Goal: Transaction & Acquisition: Download file/media

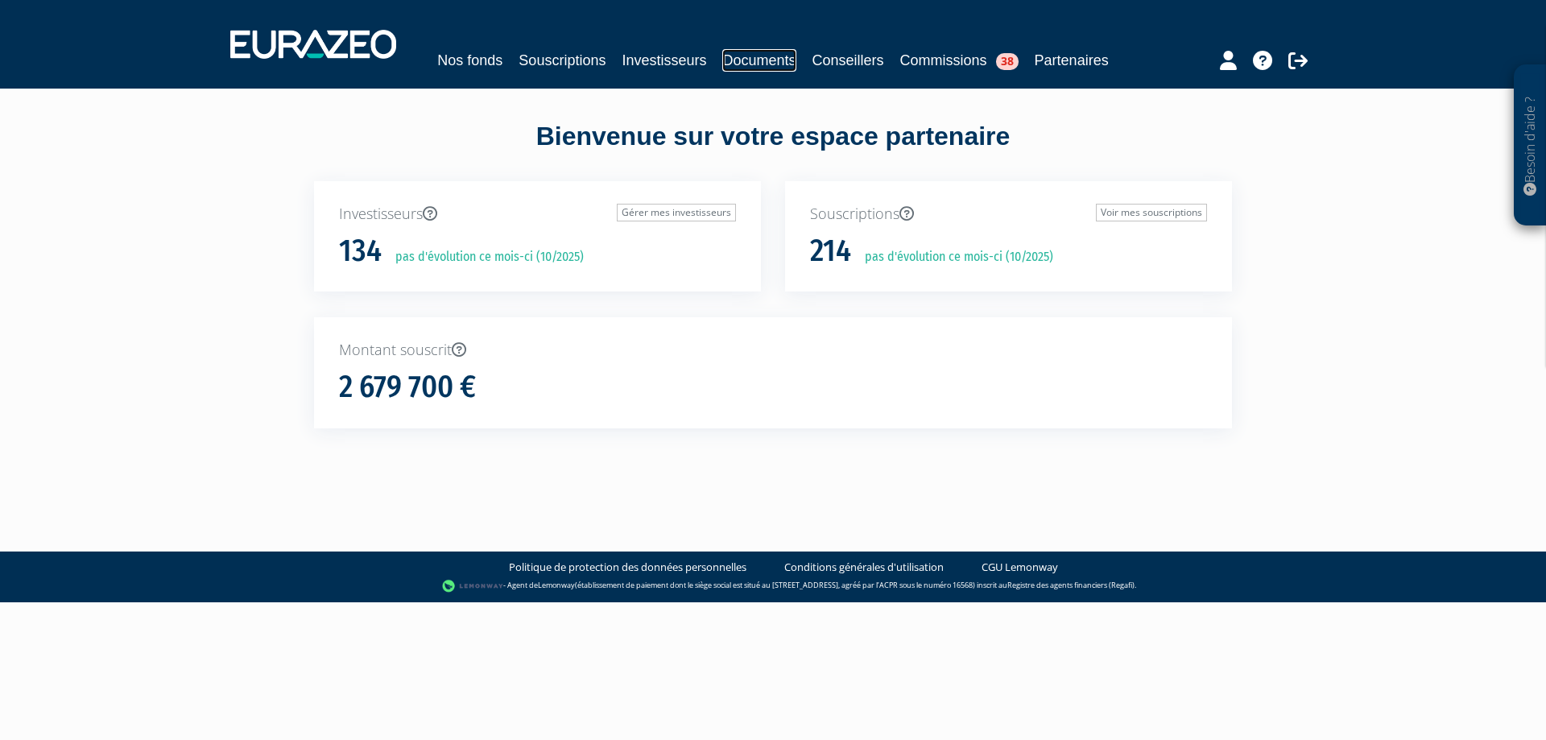
click at [733, 57] on link "Documents" at bounding box center [758, 60] width 73 height 23
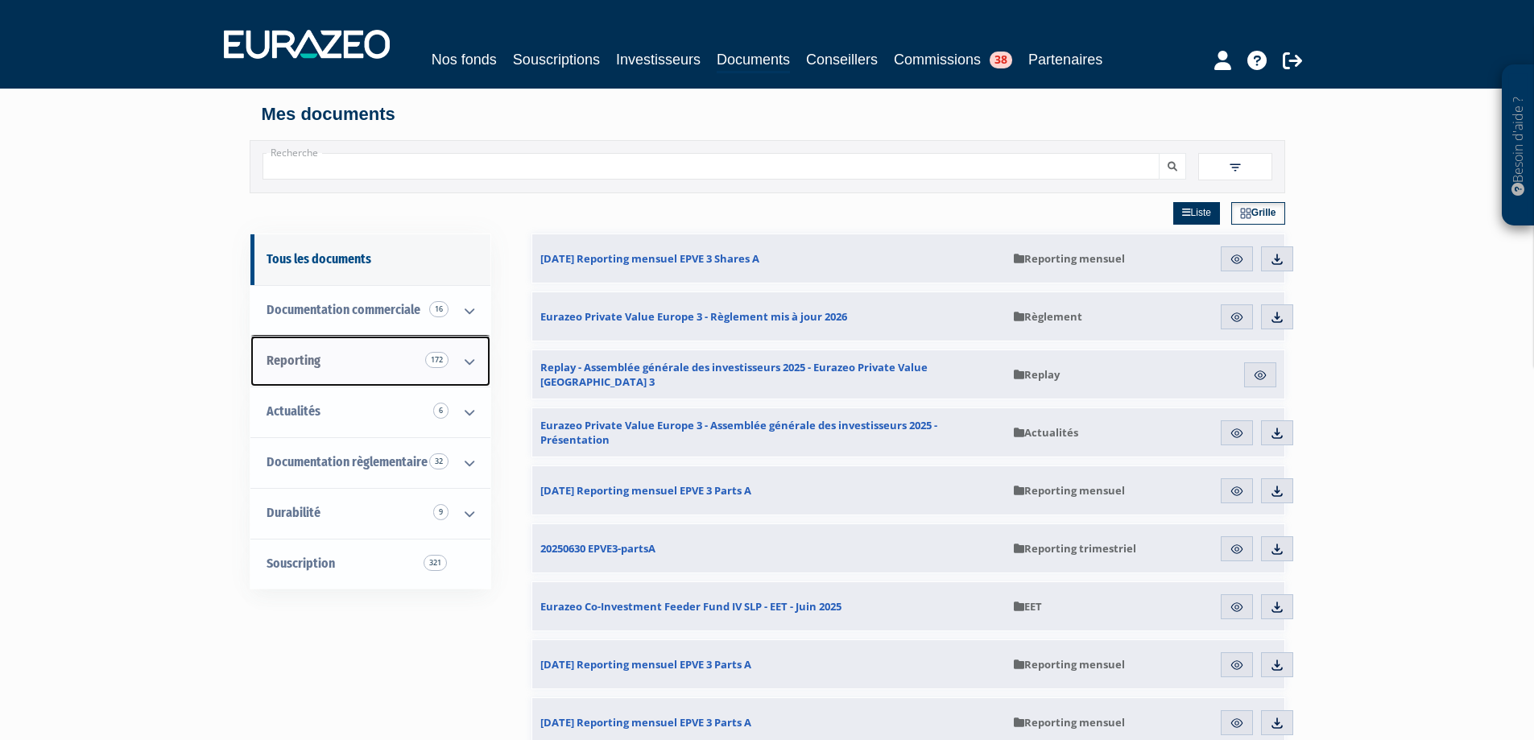
click at [370, 371] on link "Reporting 172" at bounding box center [370, 361] width 240 height 51
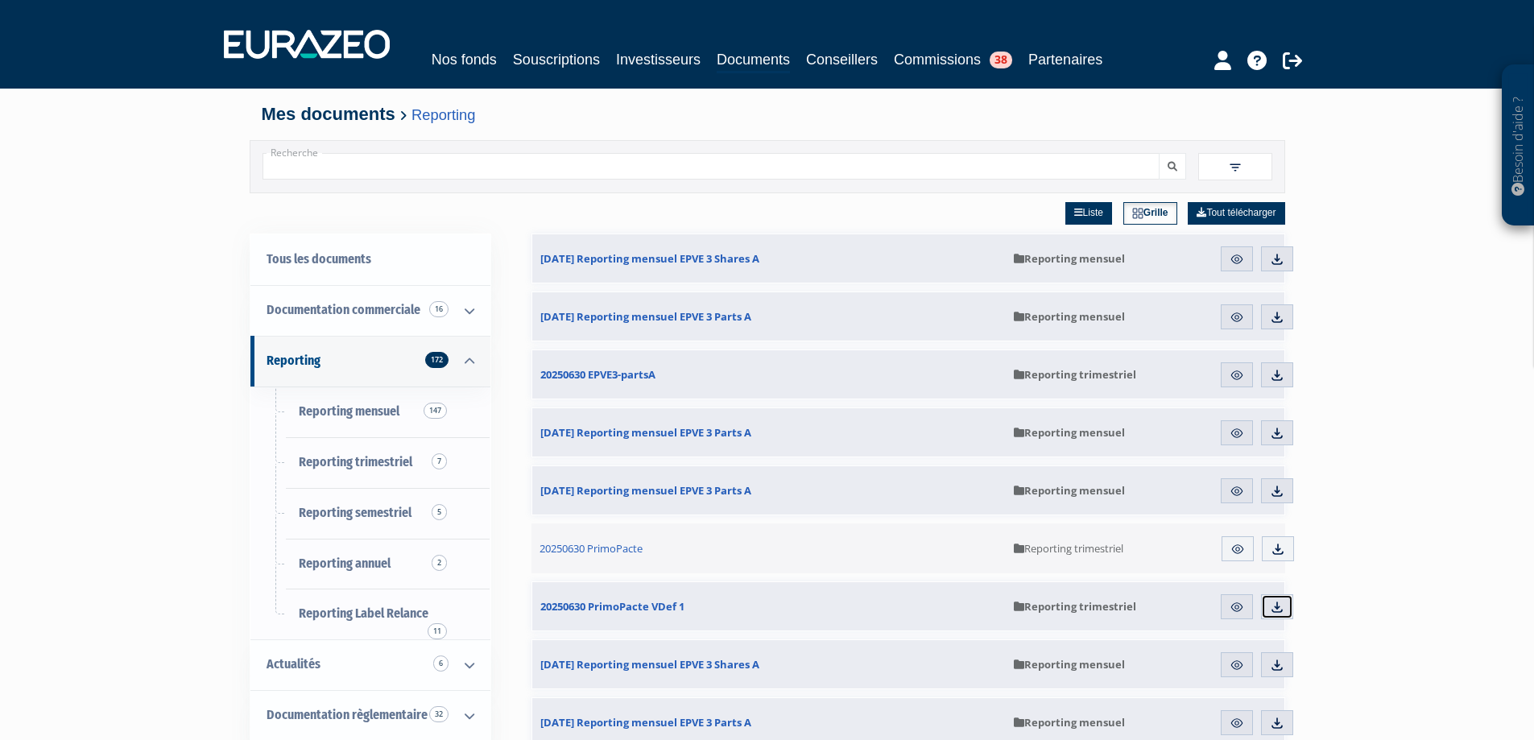
click at [1270, 607] on img at bounding box center [1277, 607] width 14 height 14
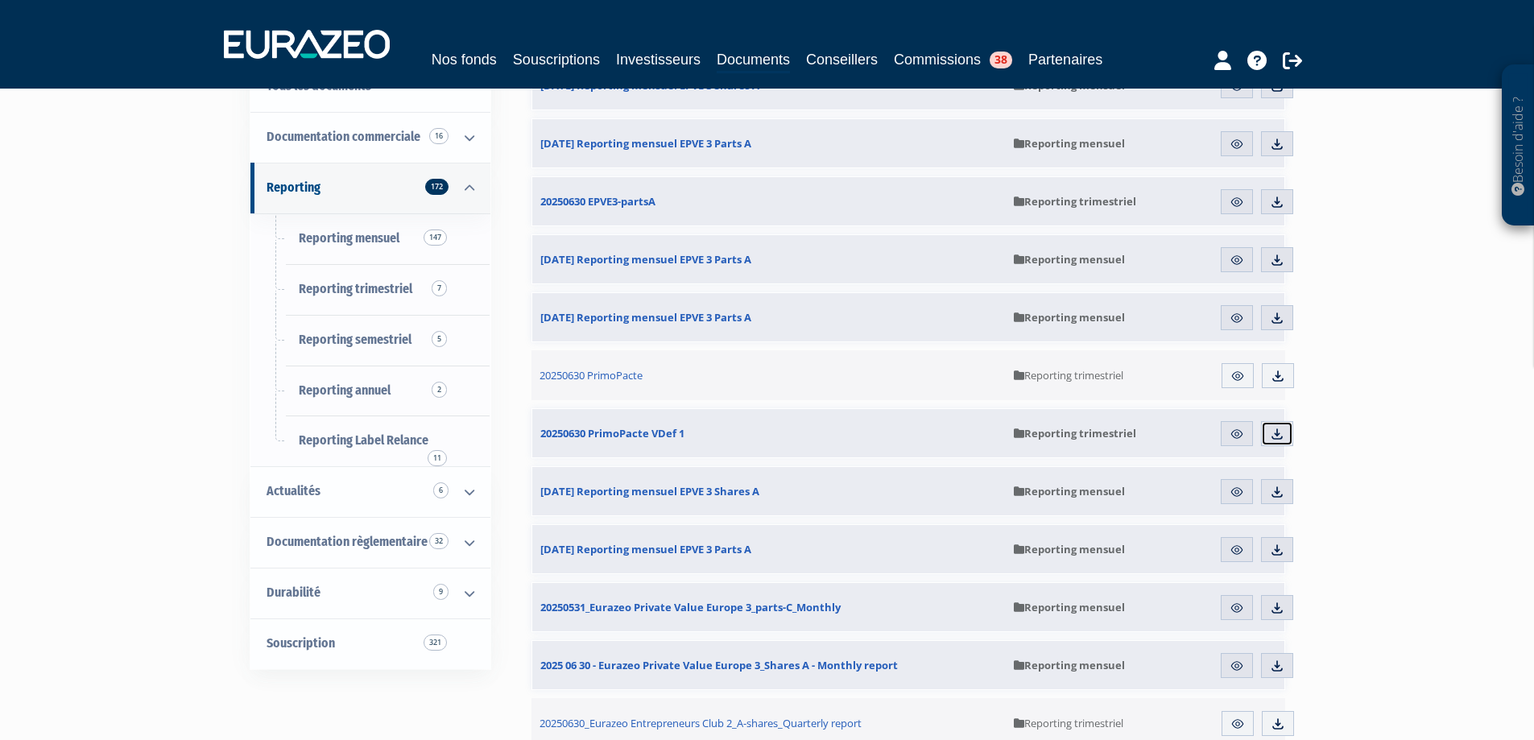
scroll to position [81, 0]
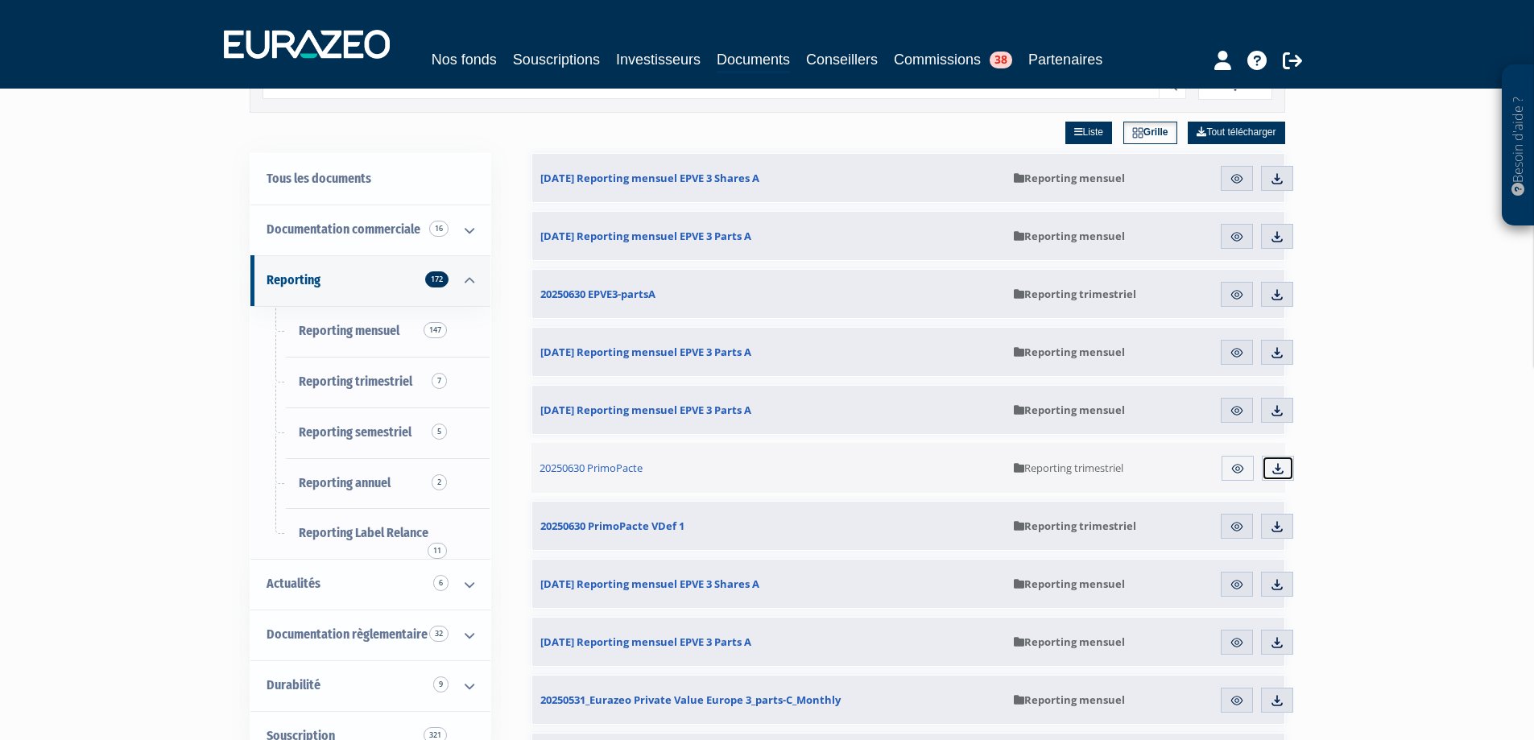
click at [1284, 467] on img at bounding box center [1278, 469] width 14 height 14
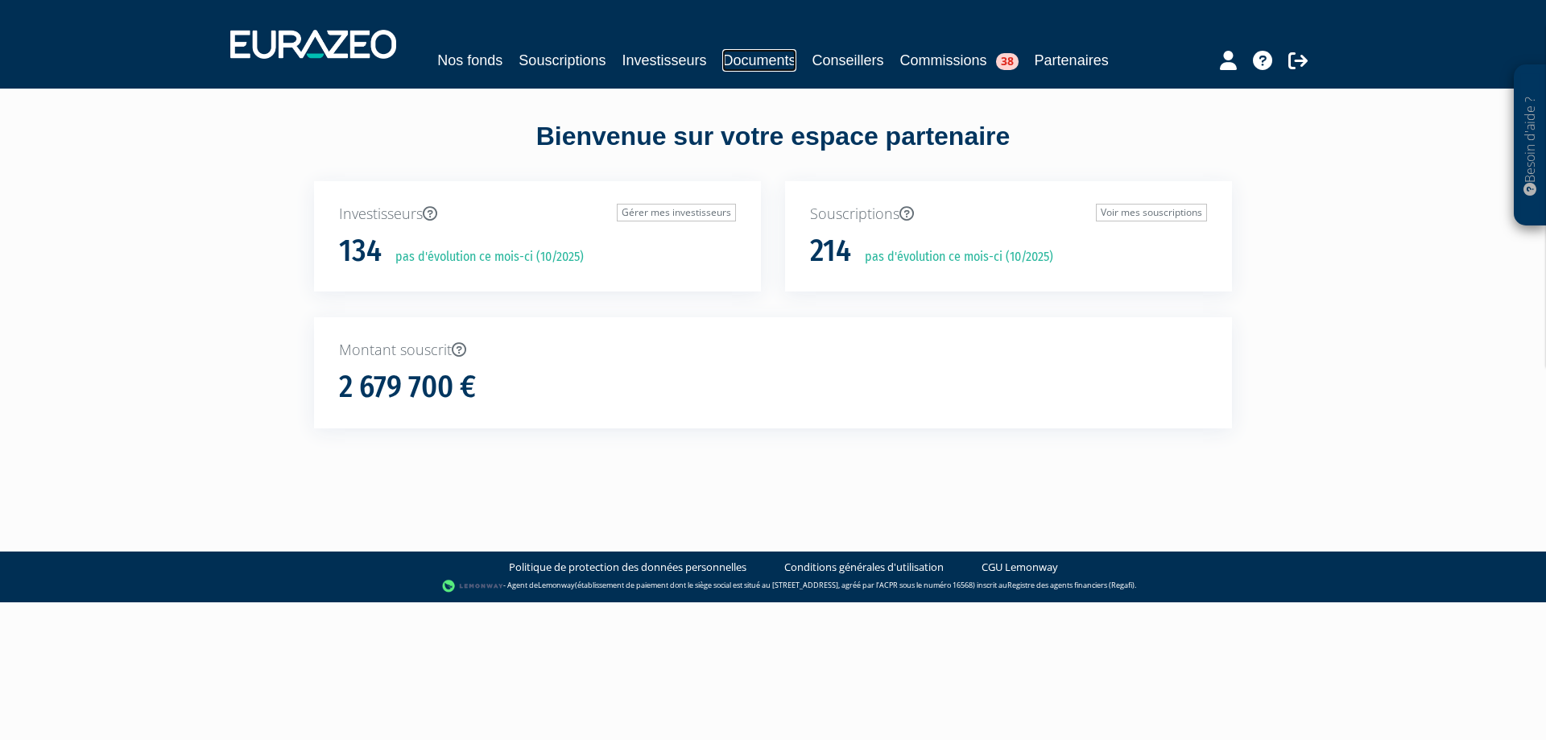
click at [775, 64] on link "Documents" at bounding box center [758, 60] width 73 height 23
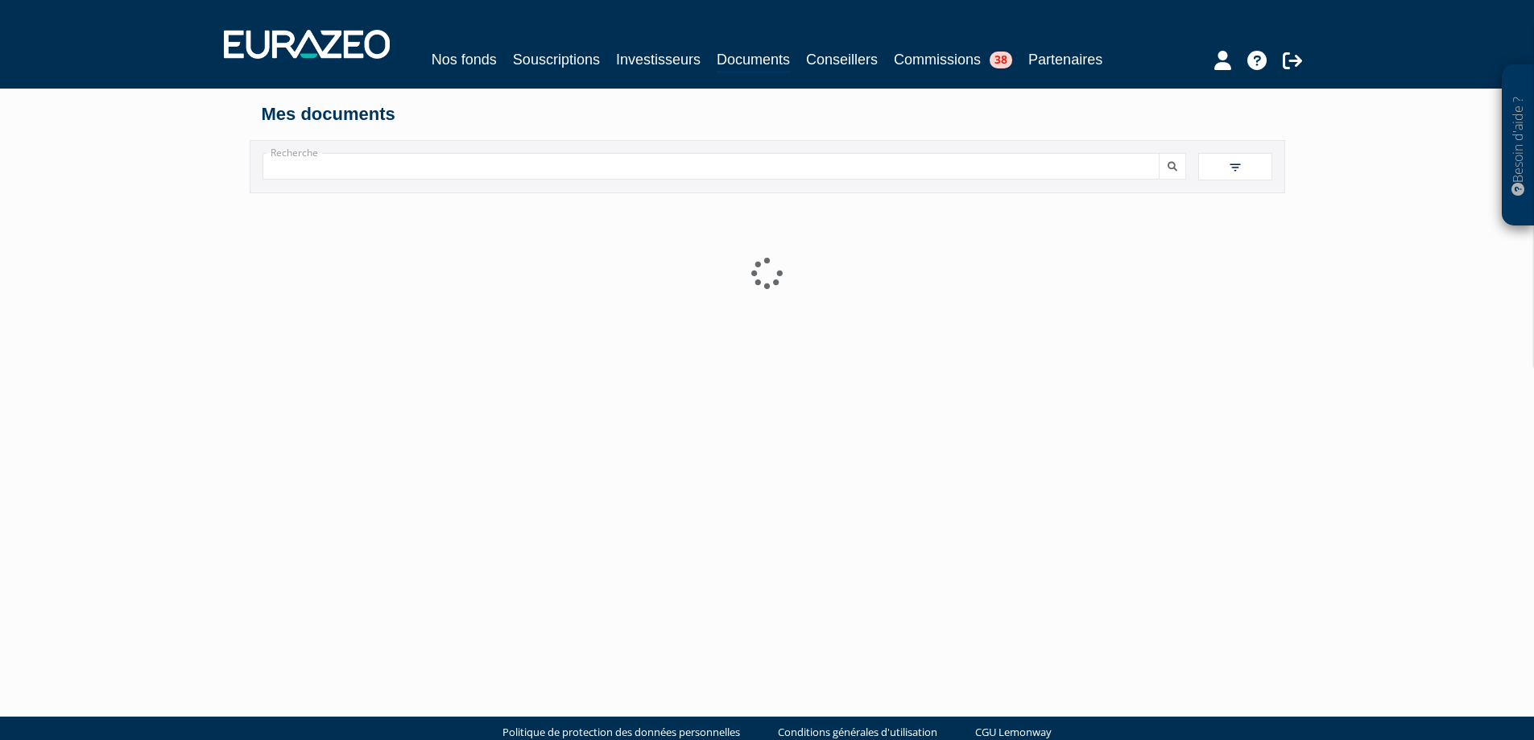
click at [736, 164] on input "Recherche" at bounding box center [711, 166] width 897 height 27
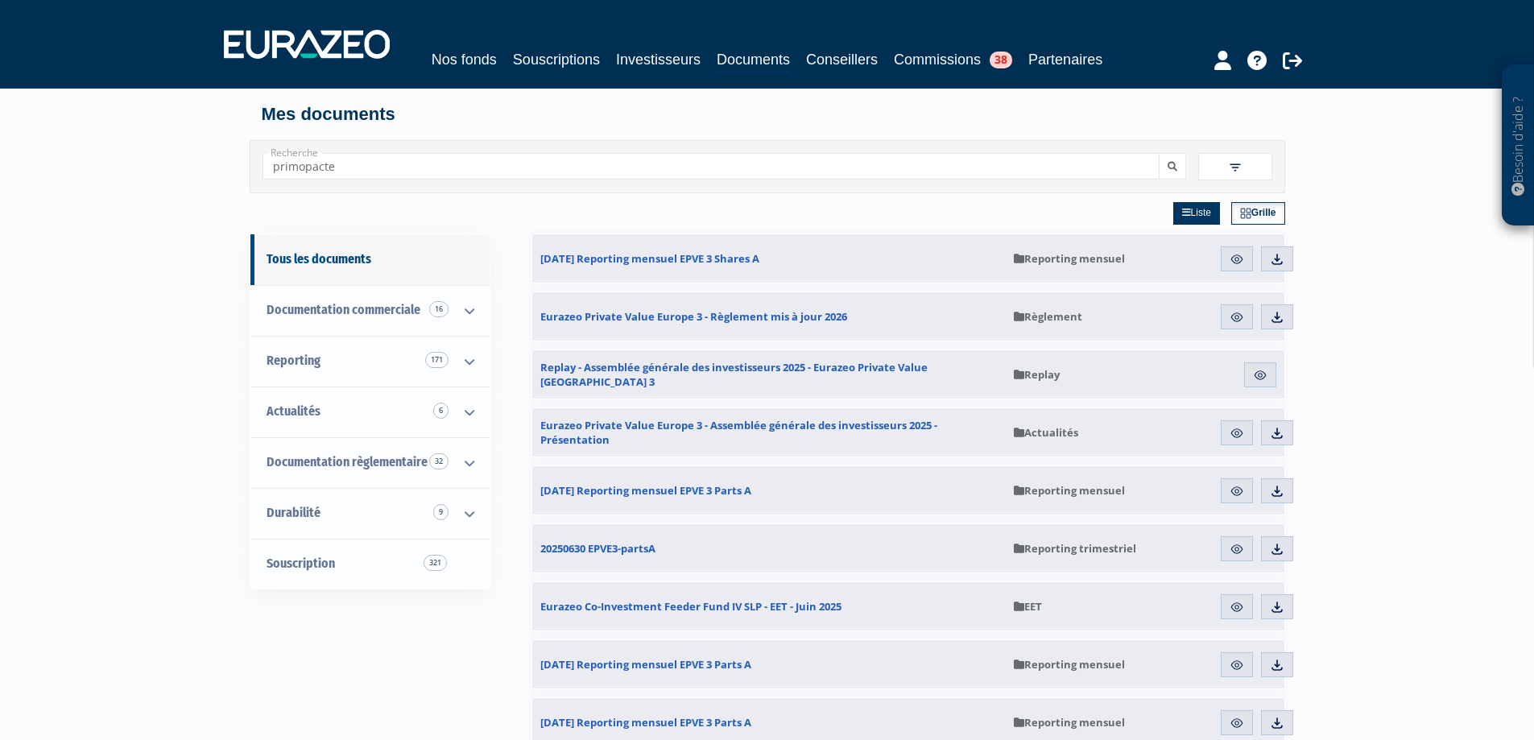
type input "primopacte"
click at [1159, 153] on button "submit" at bounding box center [1172, 166] width 27 height 27
